Goal: Task Accomplishment & Management: Use online tool/utility

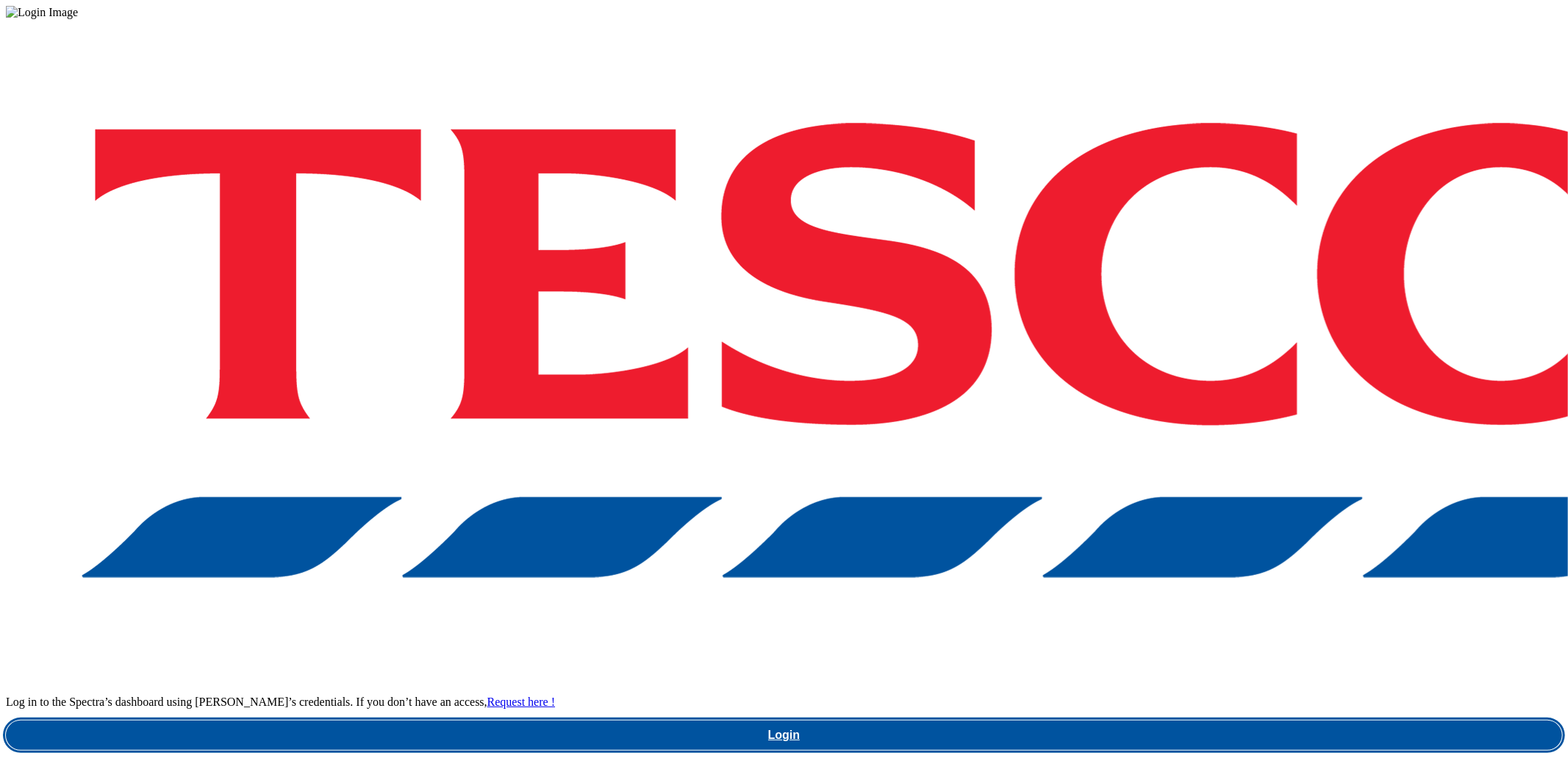
click at [1186, 721] on link "Login" at bounding box center [784, 736] width 1556 height 30
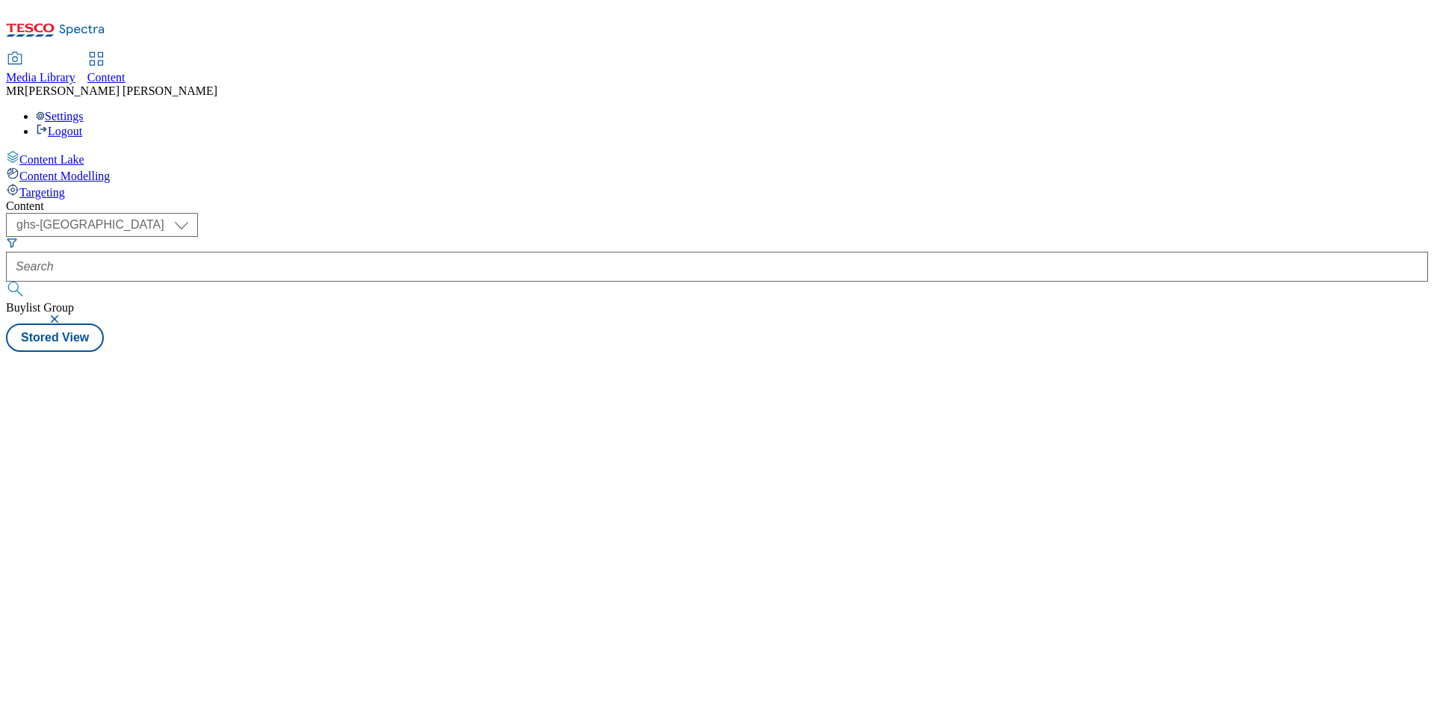
select select "ghs-[GEOGRAPHIC_DATA]"
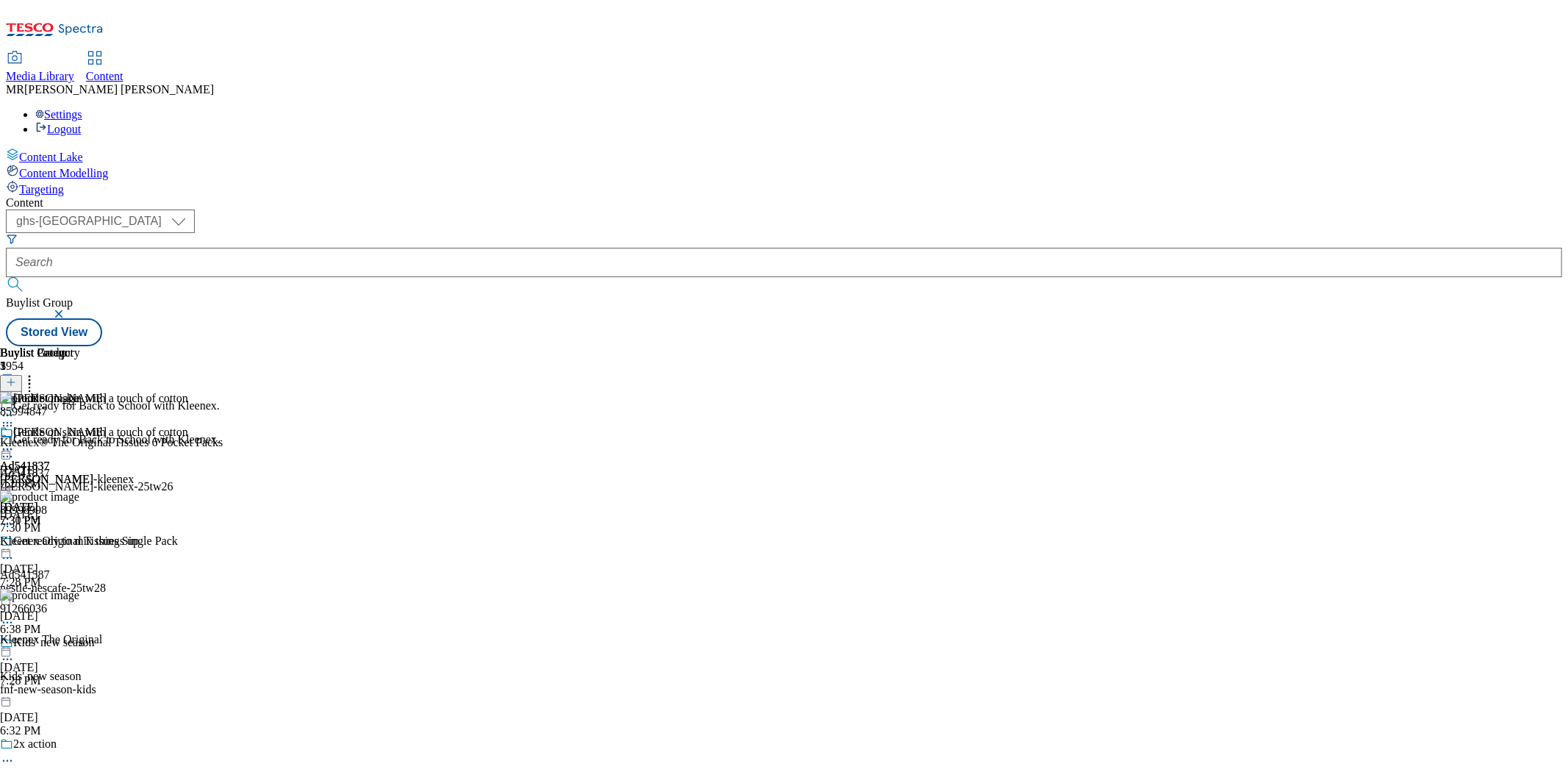
click at [15, 442] on icon at bounding box center [7, 449] width 15 height 15
click at [80, 543] on span "Preview" at bounding box center [62, 547] width 34 height 11
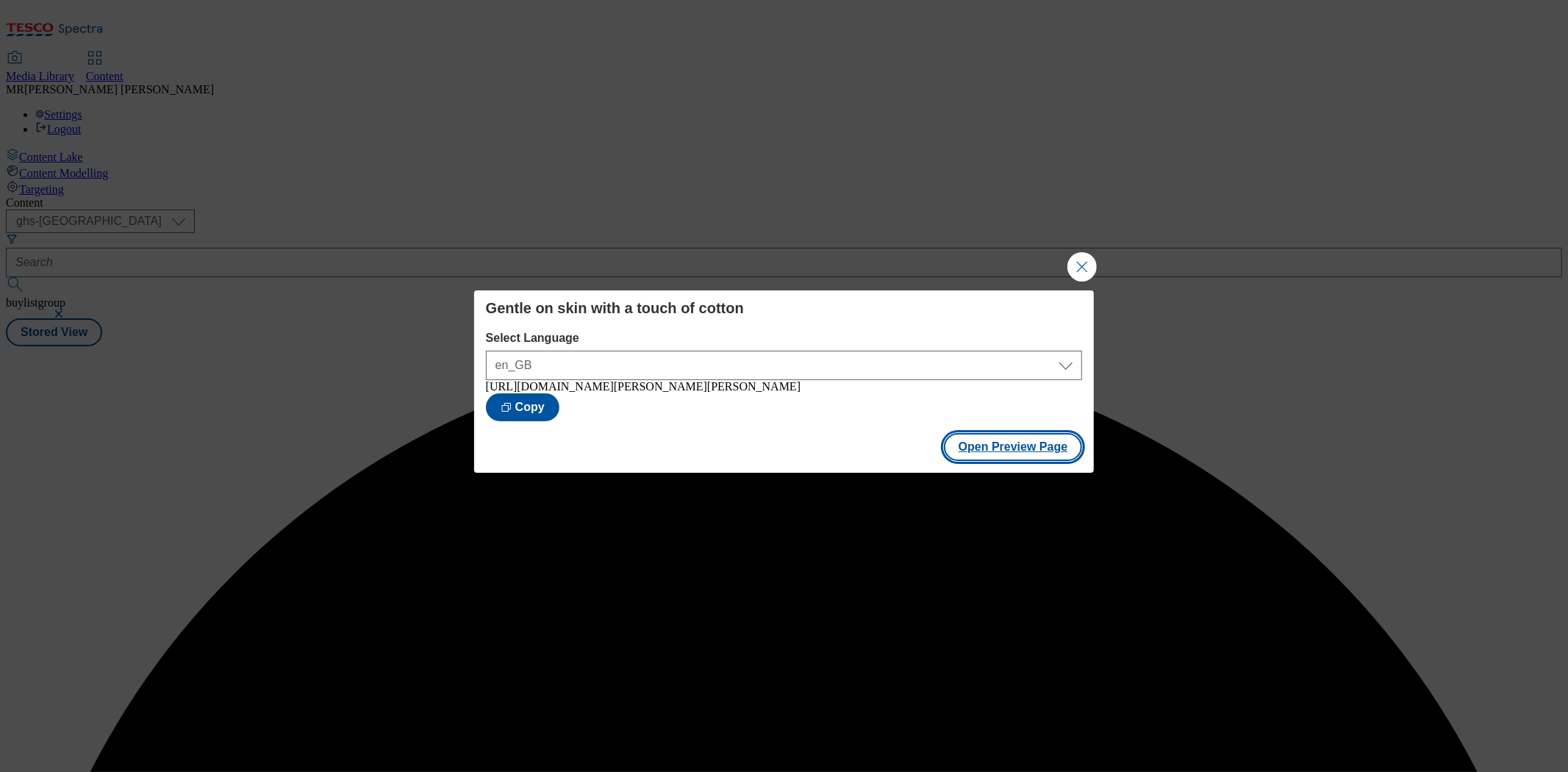
click at [1017, 460] on button "Open Preview Page" at bounding box center [1013, 447] width 139 height 28
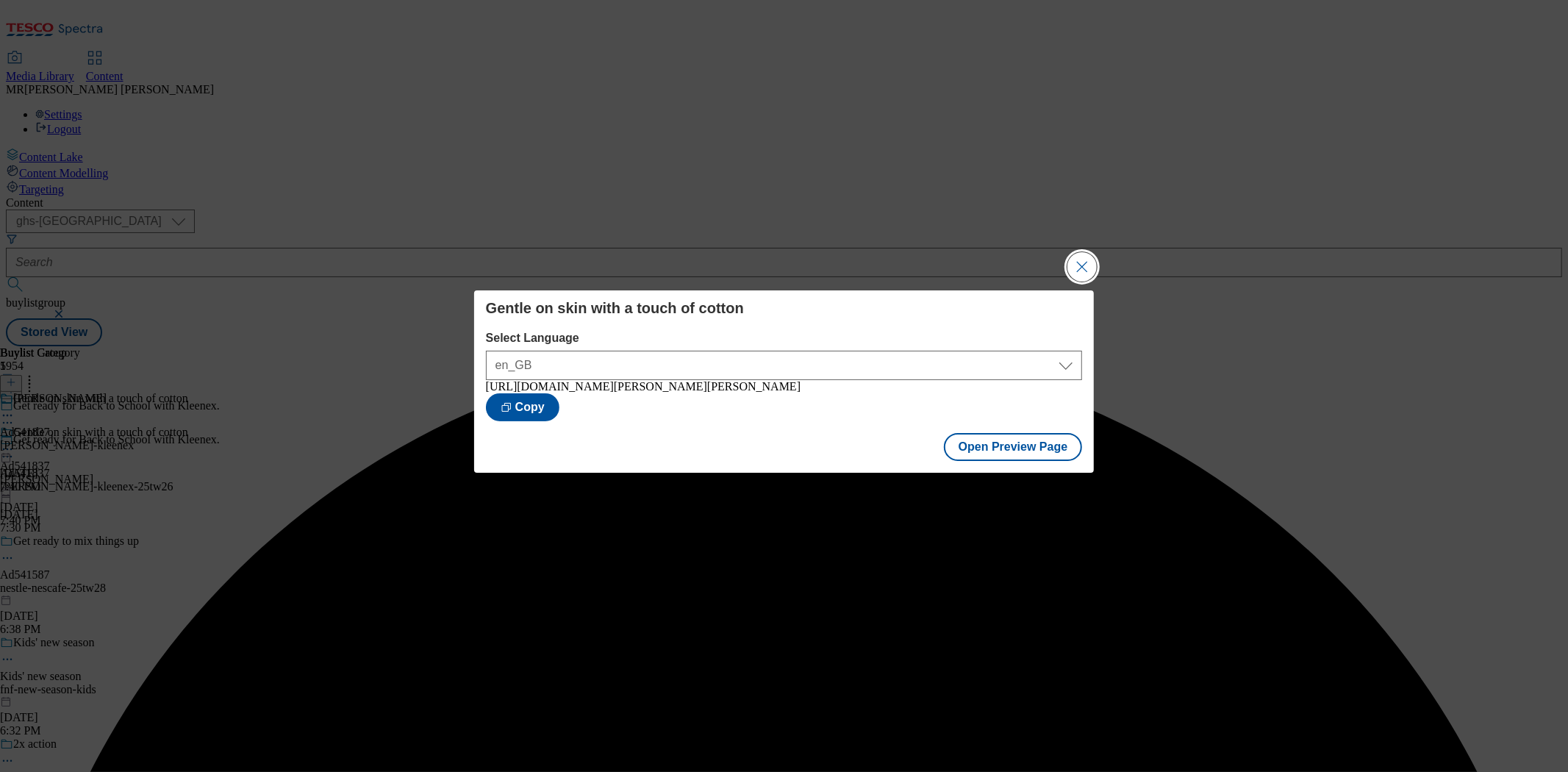
click at [1090, 261] on button "Close Modal" at bounding box center [1082, 267] width 30 height 30
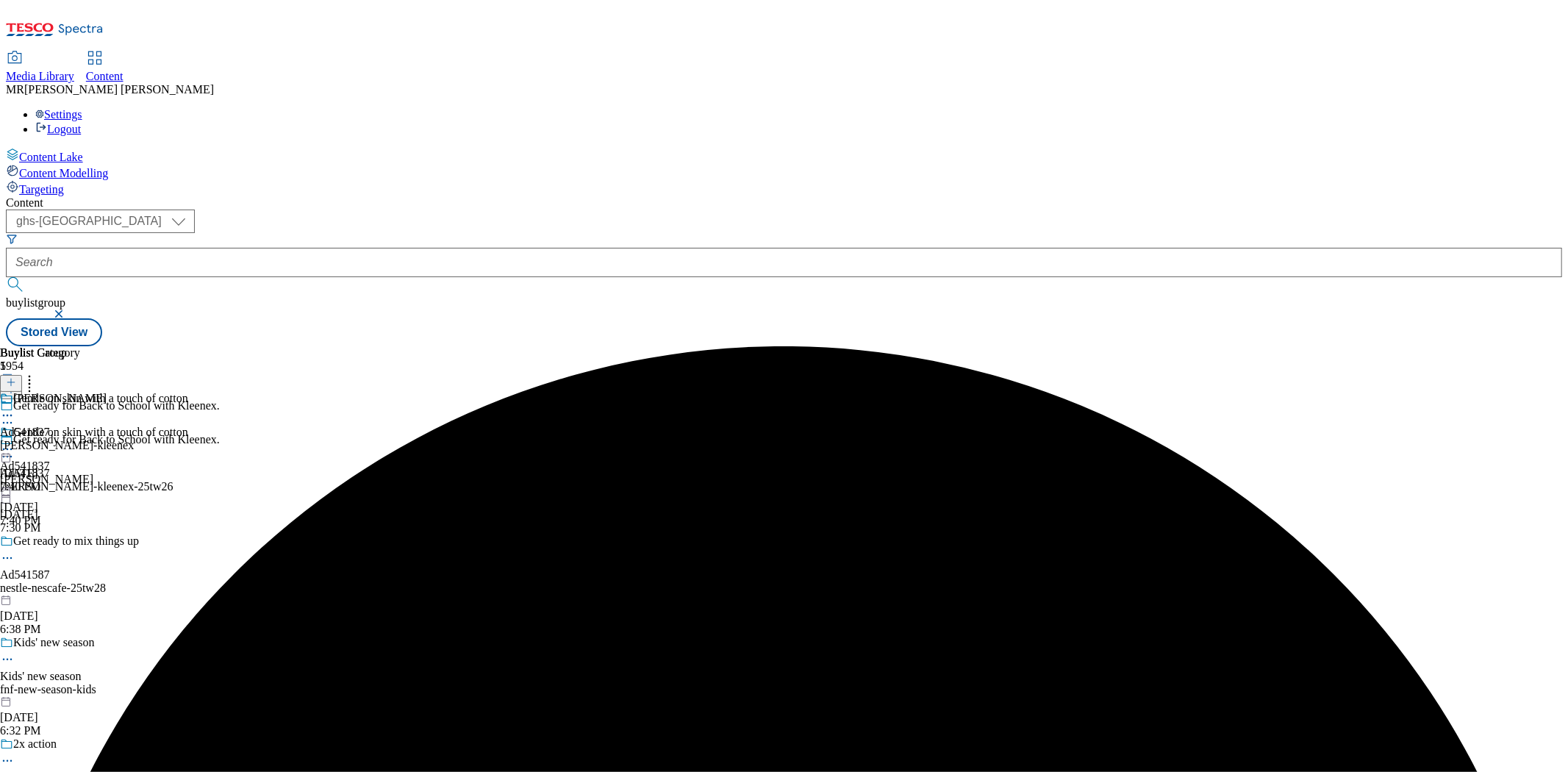
click at [15, 442] on icon at bounding box center [7, 449] width 15 height 15
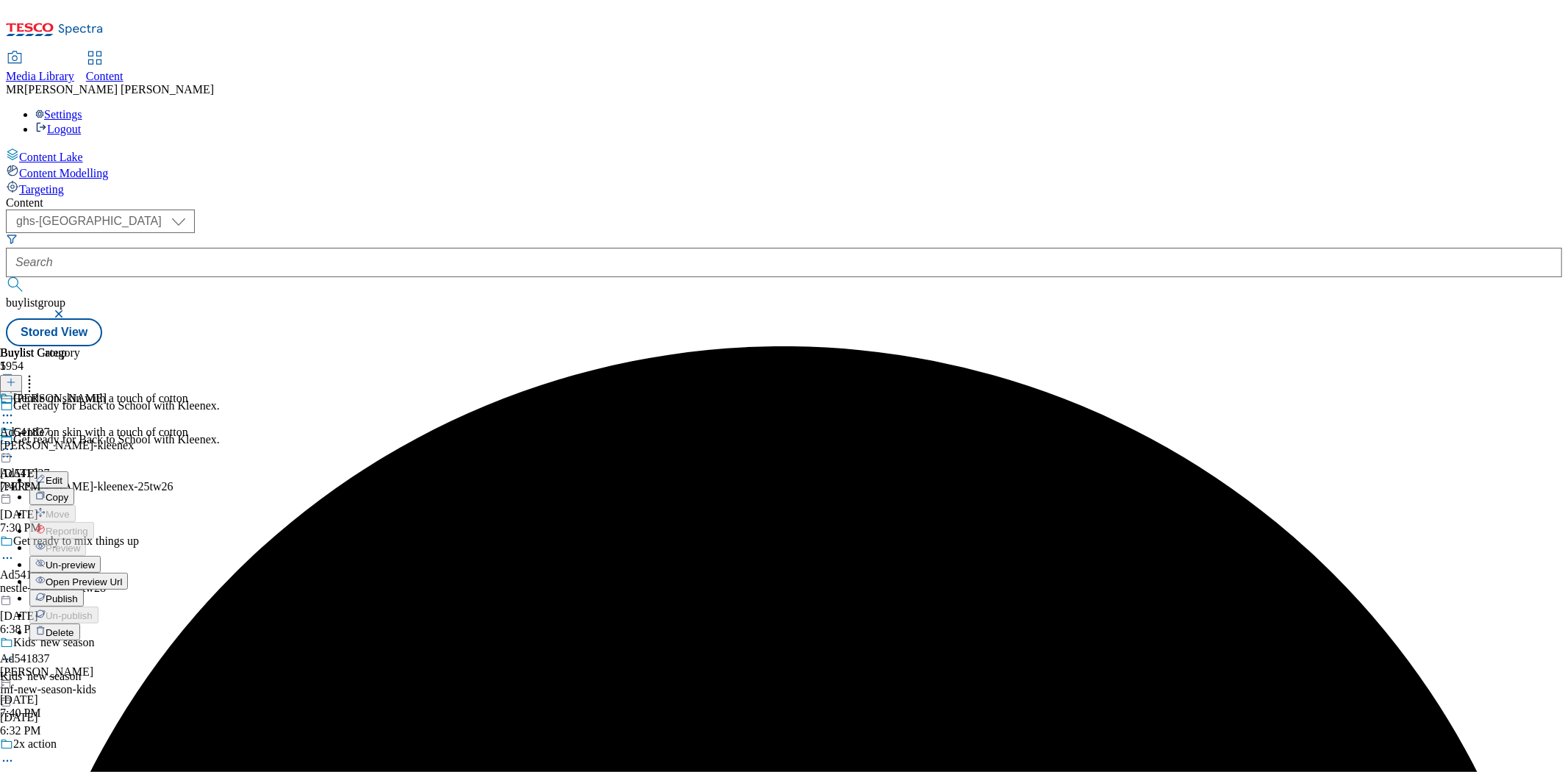
click at [78, 594] on span "Publish" at bounding box center [61, 599] width 32 height 11
